Goal: Check status: Check status

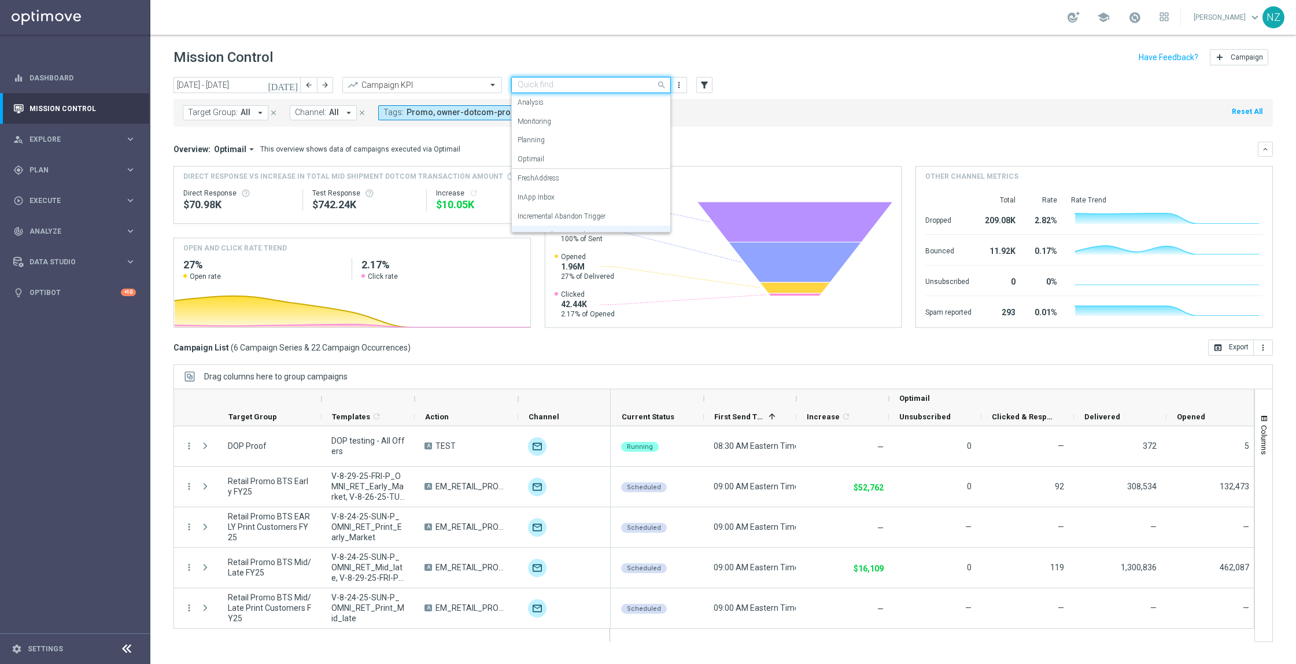
click at [627, 88] on input "text" at bounding box center [580, 85] width 124 height 10
click at [570, 223] on div "Push Results" at bounding box center [591, 221] width 147 height 19
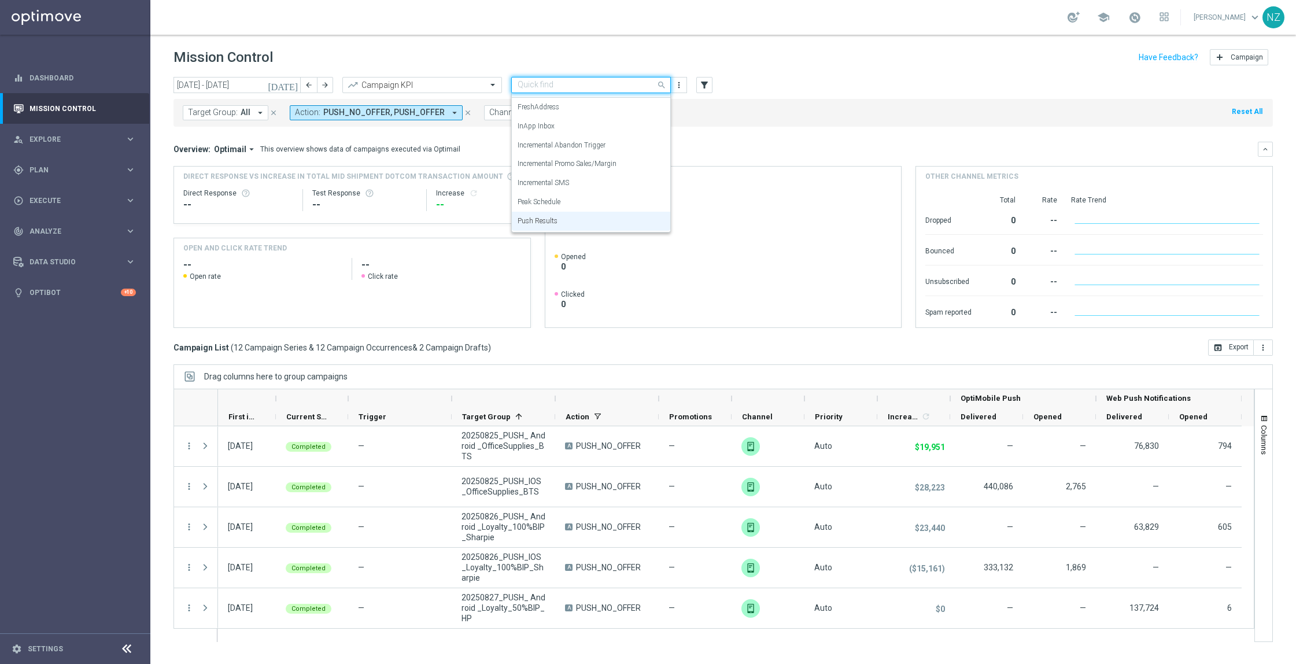
click at [627, 91] on div "Quick find Push Results" at bounding box center [591, 85] width 160 height 16
click at [614, 180] on div "Incremental SMS" at bounding box center [591, 183] width 147 height 19
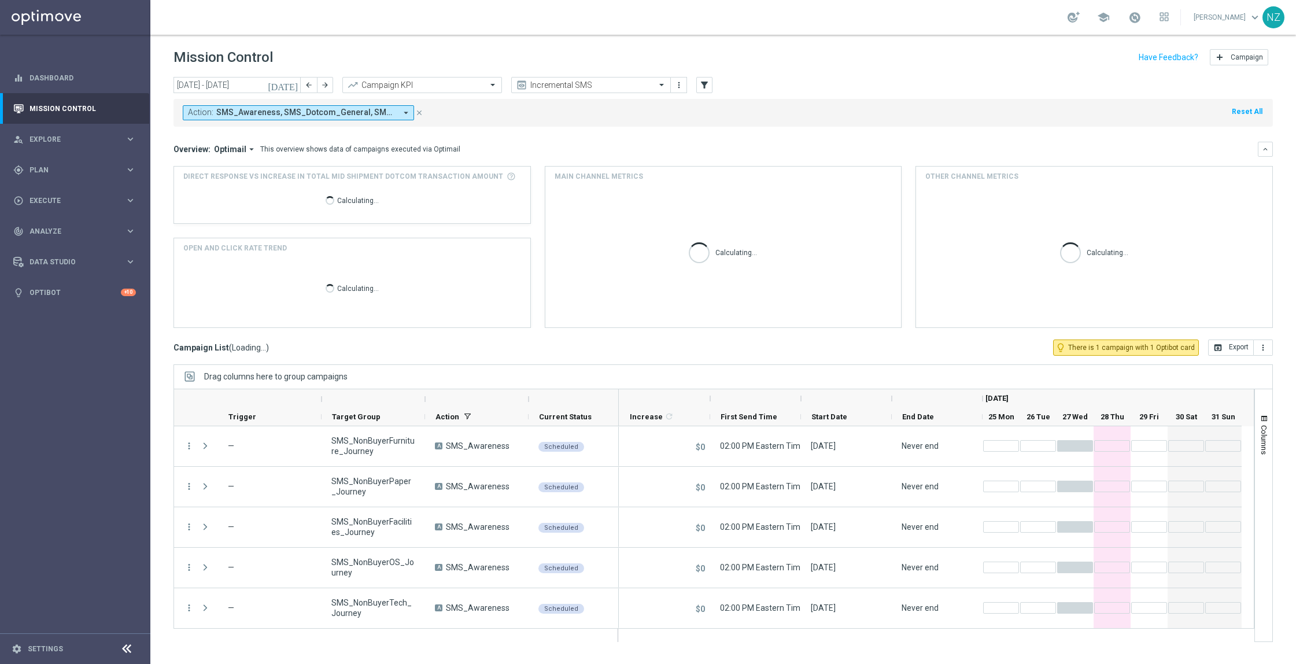
click at [782, 140] on mini-dashboard "Overview: Optimail arrow_drop_down This overview shows data of campaigns execut…" at bounding box center [723, 233] width 1099 height 213
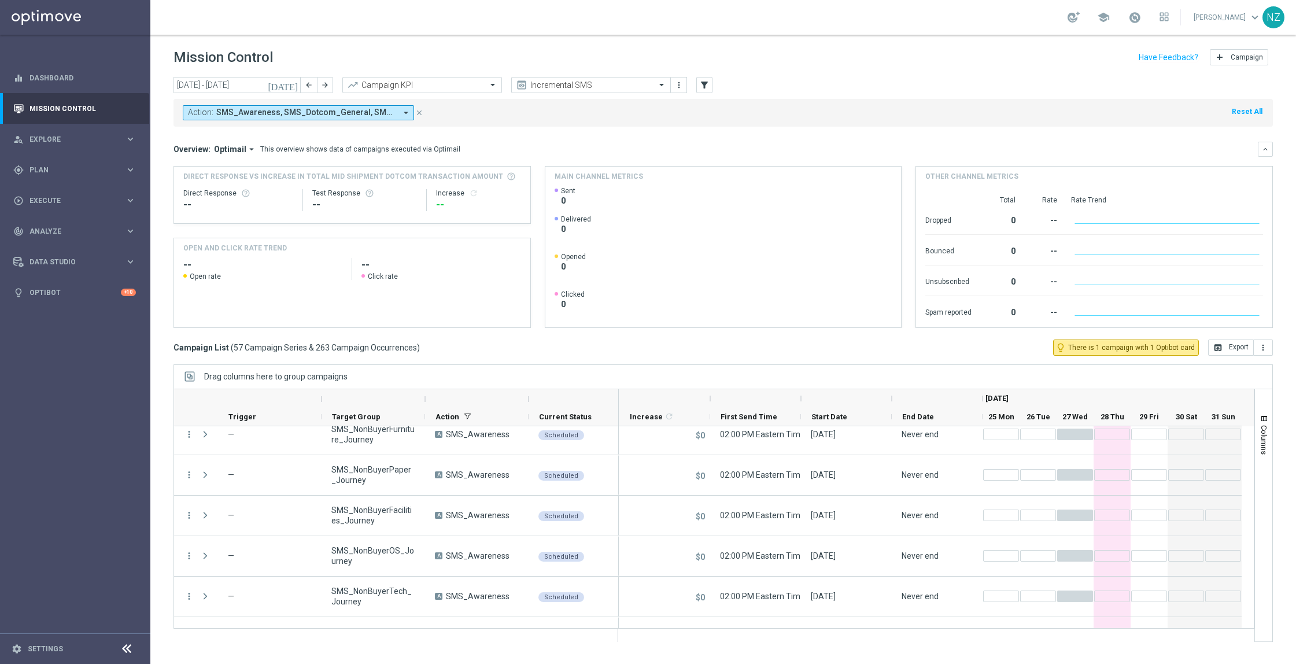
scroll to position [0, 0]
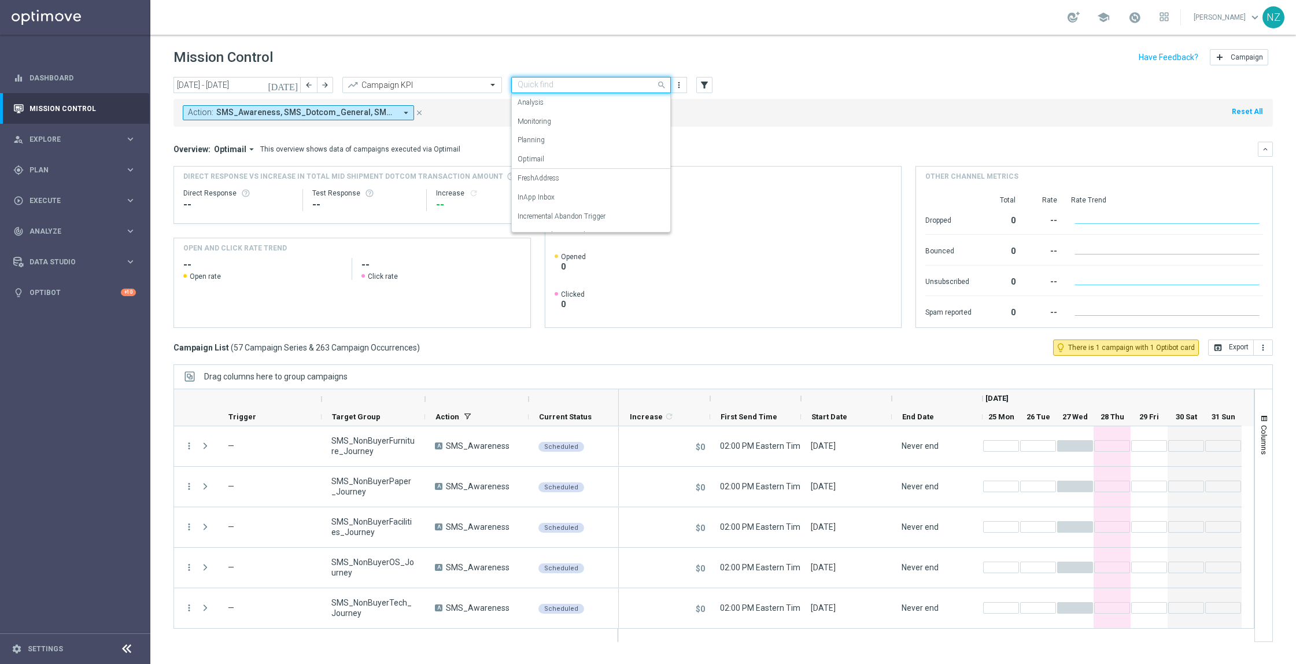
click at [600, 83] on input "text" at bounding box center [580, 85] width 124 height 10
click at [597, 223] on div "Push Results" at bounding box center [591, 221] width 147 height 19
